Goal: Task Accomplishment & Management: Complete application form

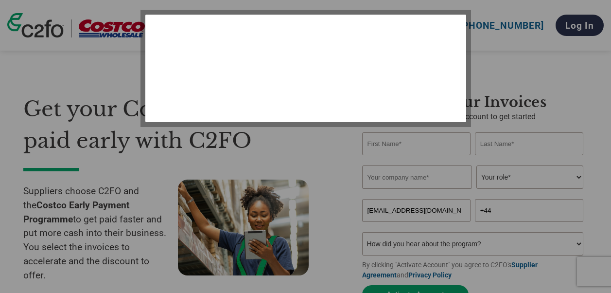
select select "en-[GEOGRAPHIC_DATA]"
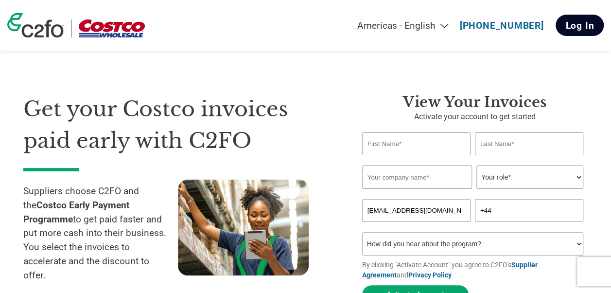
click at [579, 27] on link "Log In" at bounding box center [580, 25] width 48 height 21
select select "en-[GEOGRAPHIC_DATA]"
click at [399, 143] on input "text" at bounding box center [416, 143] width 108 height 23
type input "[PERSON_NAME]"
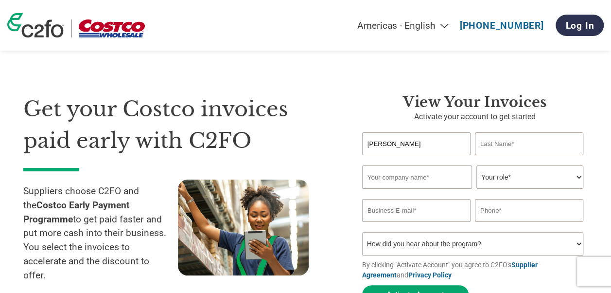
type input "Woosey"
type input "[PERSON_NAME] and [PERSON_NAME] Products UK Ltd"
type input "[EMAIL_ADDRESS][DOMAIN_NAME]"
type input "07740638445"
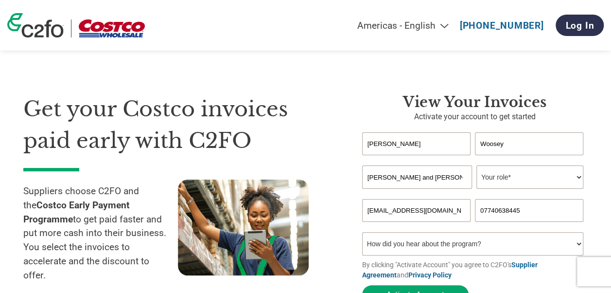
click at [581, 178] on select "Your role* CFO Controller Credit Manager Finance Director Treasurer CEO Preside…" at bounding box center [530, 176] width 107 height 23
select select "ACCOUNTING"
click at [477, 166] on select "Your role* CFO Controller Credit Manager Finance Director Treasurer CEO Preside…" at bounding box center [530, 176] width 107 height 23
click at [581, 246] on select "How did you hear about the program? Received a letter Email Social Media Online…" at bounding box center [472, 243] width 221 height 23
select select "Email"
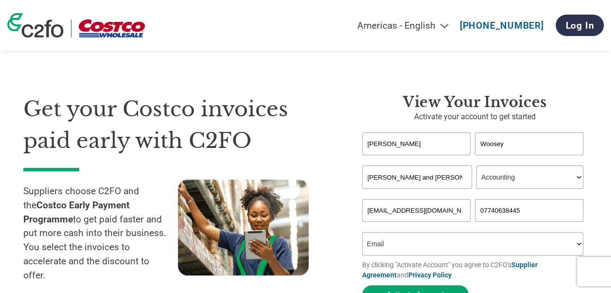
click at [362, 234] on select "How did you hear about the program? Received a letter Email Social Media Online…" at bounding box center [472, 243] width 221 height 23
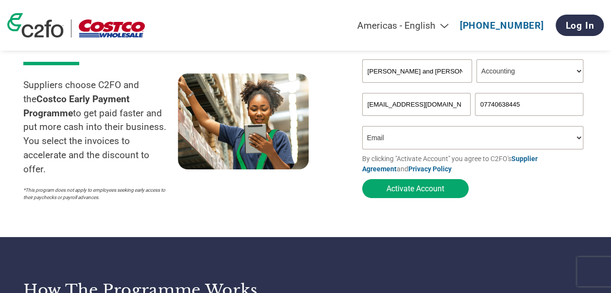
scroll to position [146, 0]
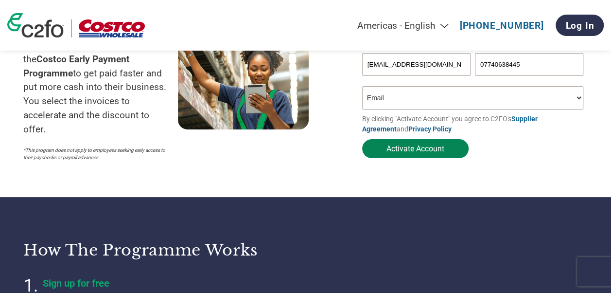
click at [426, 155] on button "Activate Account" at bounding box center [415, 148] width 107 height 19
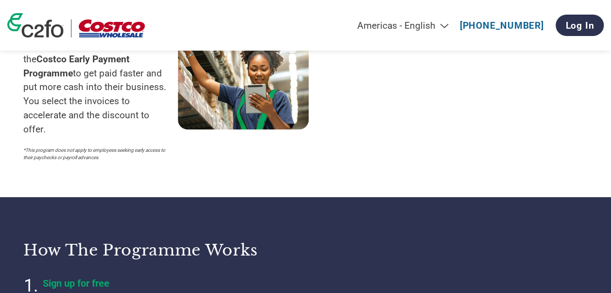
select select "en-[GEOGRAPHIC_DATA]"
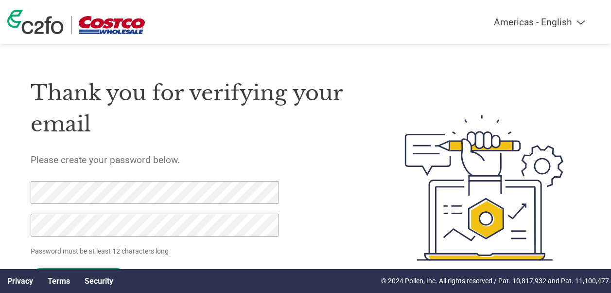
select select "en-[GEOGRAPHIC_DATA]"
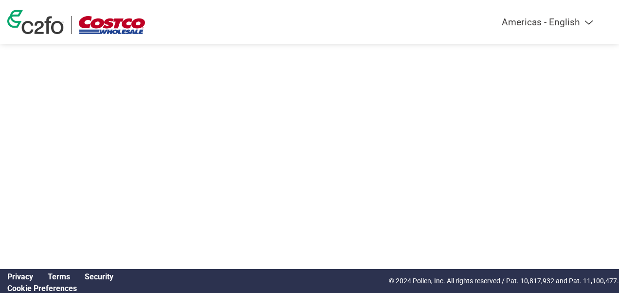
select select "en-[GEOGRAPHIC_DATA]"
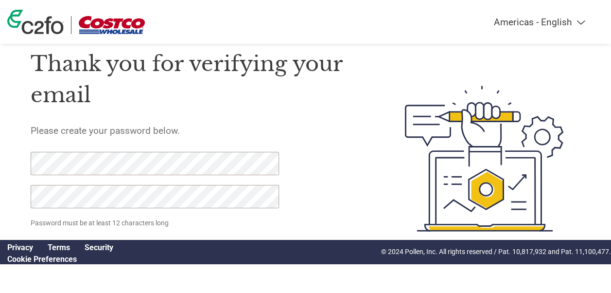
scroll to position [44, 0]
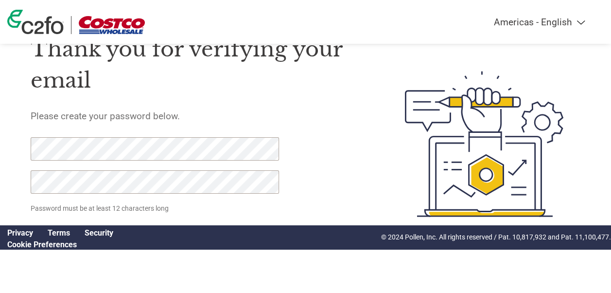
click input "Set Password" at bounding box center [79, 234] width 96 height 19
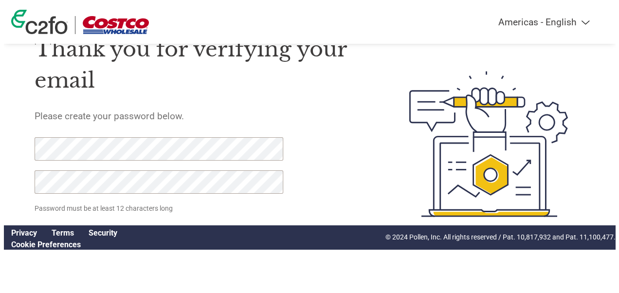
scroll to position [0, 0]
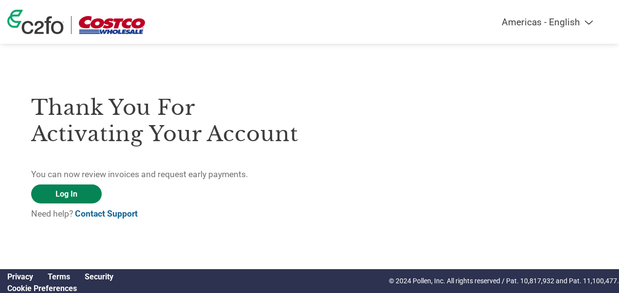
click at [86, 194] on link "Log In" at bounding box center [66, 193] width 71 height 19
